Goal: Transaction & Acquisition: Purchase product/service

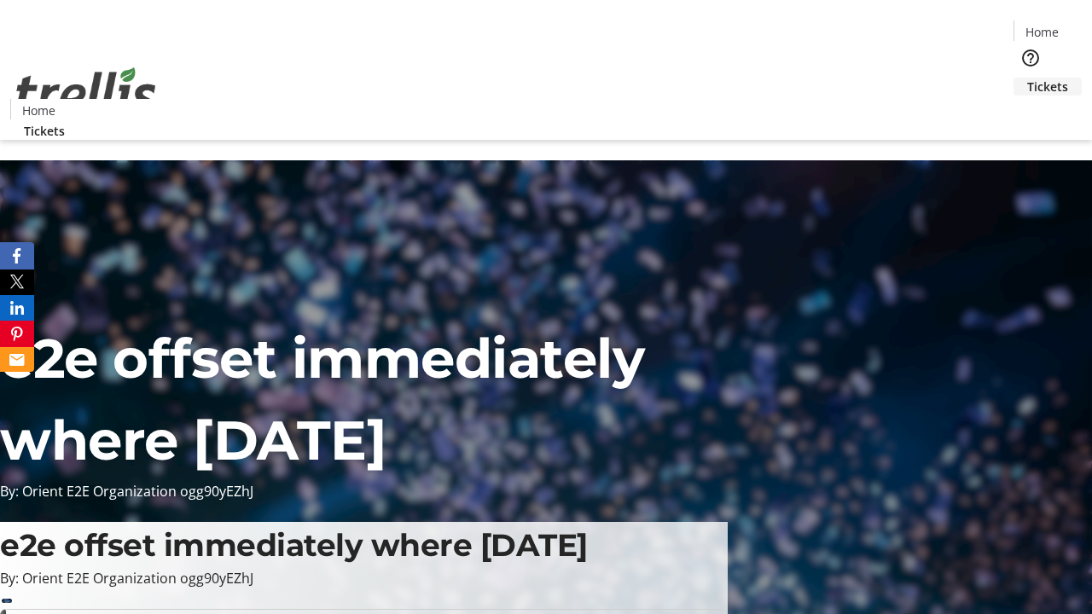
click at [1027, 78] on span "Tickets" at bounding box center [1047, 87] width 41 height 18
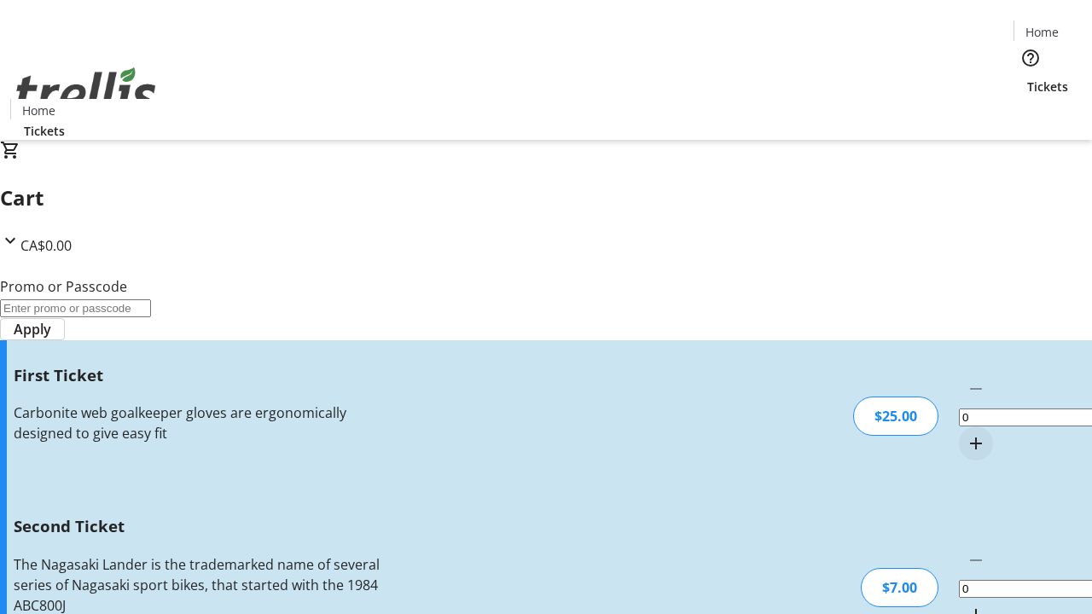
click at [966, 433] on mat-icon "Increment by one" at bounding box center [976, 443] width 20 height 20
type input "1"
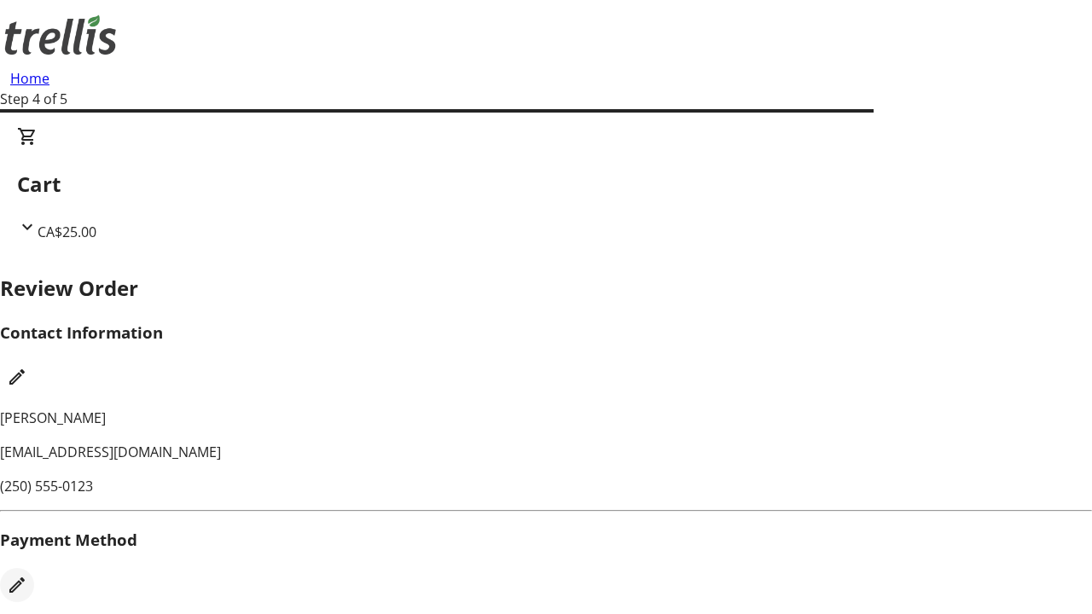
click at [27, 575] on mat-icon "Edit Payment Method" at bounding box center [17, 585] width 20 height 20
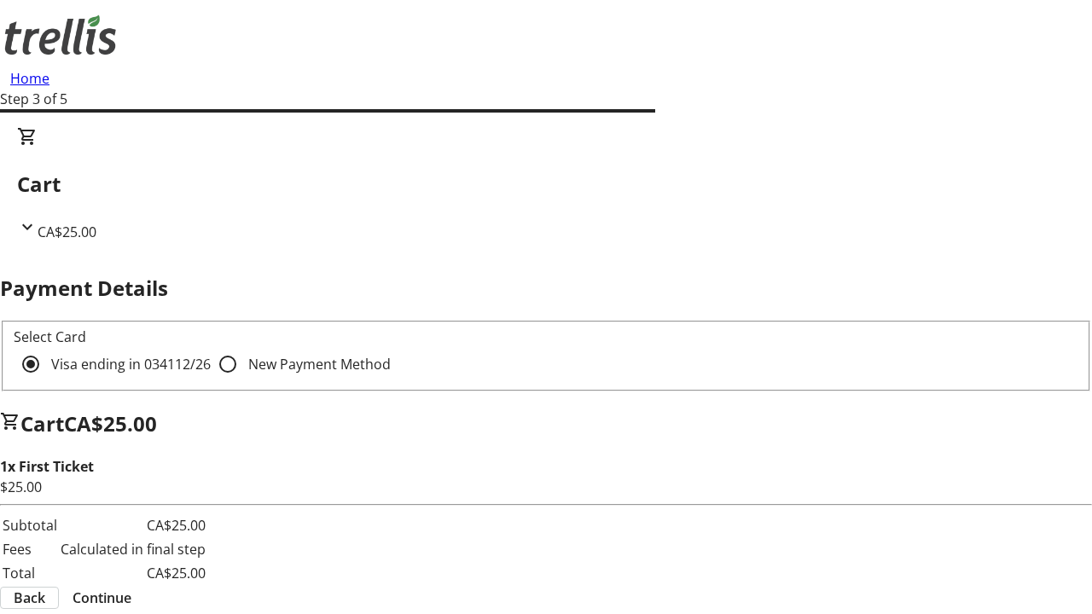
click at [211, 347] on input "New Payment Method" at bounding box center [228, 364] width 34 height 34
radio input "true"
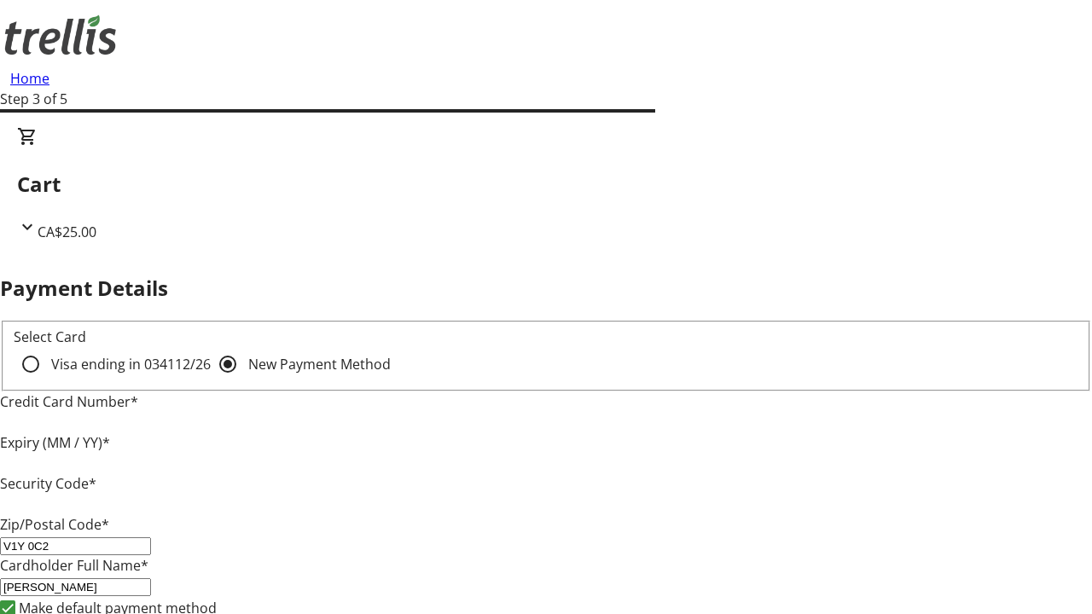
type input "V1Y 0C2"
